Goal: Check status

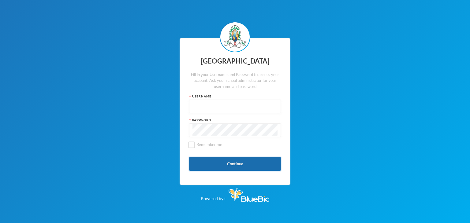
type input "glhc21"
click at [218, 158] on button "Continue" at bounding box center [235, 164] width 92 height 14
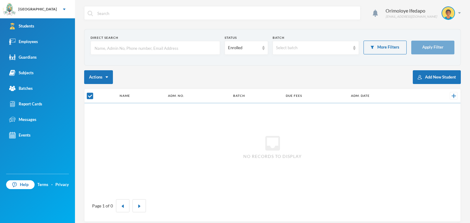
checkbox input "false"
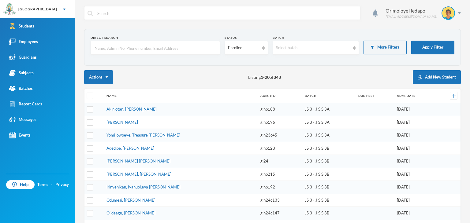
click at [129, 49] on input "text" at bounding box center [155, 48] width 123 height 14
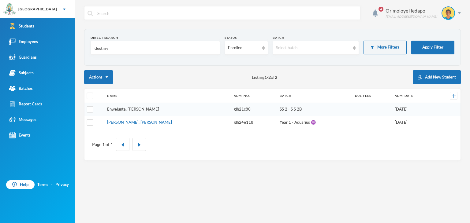
type input "destiny"
click at [131, 110] on link "Enwelunta, [PERSON_NAME]" at bounding box center [133, 109] width 52 height 5
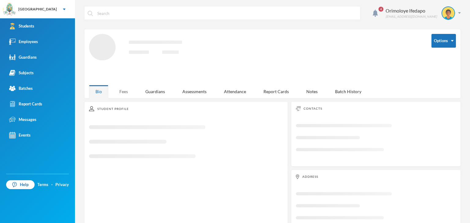
click at [122, 92] on div "Fees" at bounding box center [123, 91] width 21 height 13
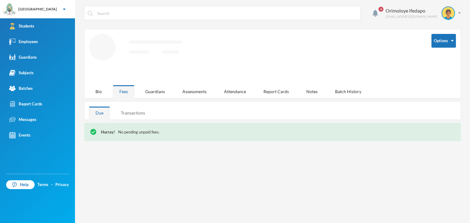
click at [131, 111] on div "Transactions" at bounding box center [132, 112] width 37 height 13
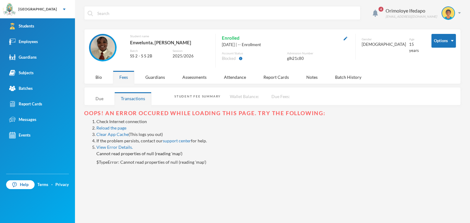
click at [103, 101] on div "Due" at bounding box center [99, 98] width 21 height 13
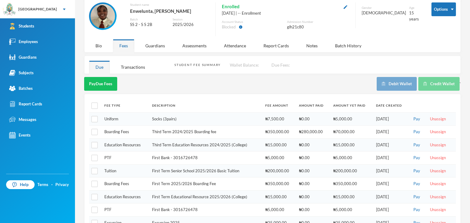
scroll to position [61, 0]
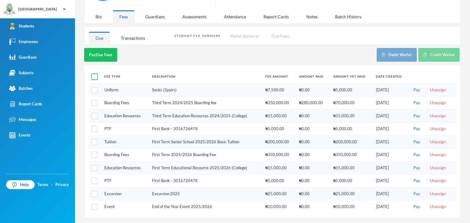
click at [95, 75] on input "checkbox" at bounding box center [94, 77] width 6 height 6
checkbox input "true"
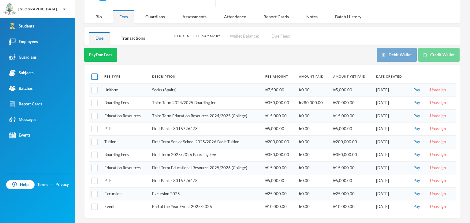
checkbox input "true"
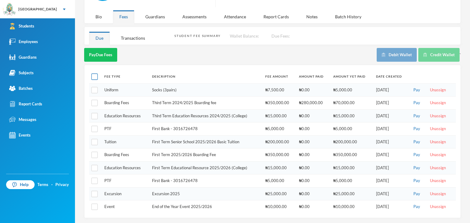
checkbox input "true"
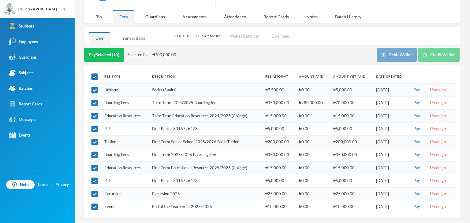
click at [137, 37] on div "Transactions" at bounding box center [132, 38] width 37 height 13
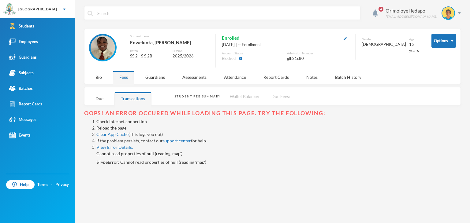
click at [117, 126] on link "Reload the page" at bounding box center [111, 127] width 30 height 5
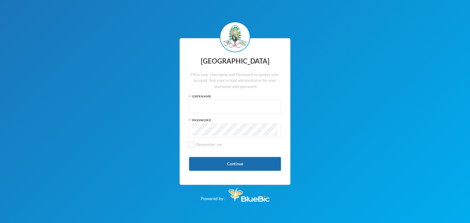
type input "glhc21"
click at [225, 169] on button "Continue" at bounding box center [235, 164] width 92 height 14
